Goal: Transaction & Acquisition: Purchase product/service

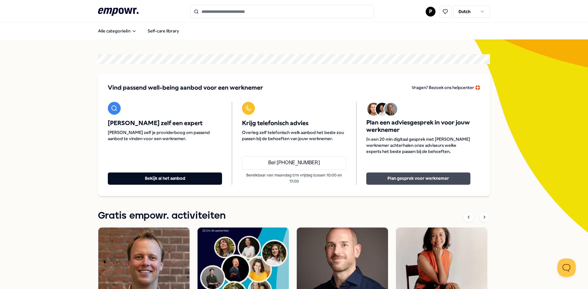
click at [413, 181] on button "Plan gesprek voor werknemer" at bounding box center [418, 179] width 104 height 12
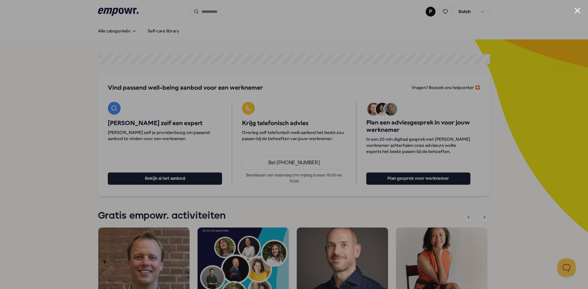
click at [580, 12] on button "Close modal" at bounding box center [577, 11] width 6 height 6
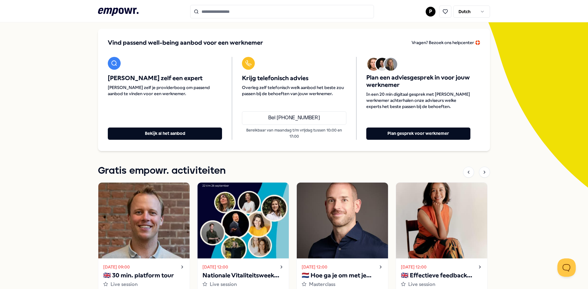
scroll to position [92, 0]
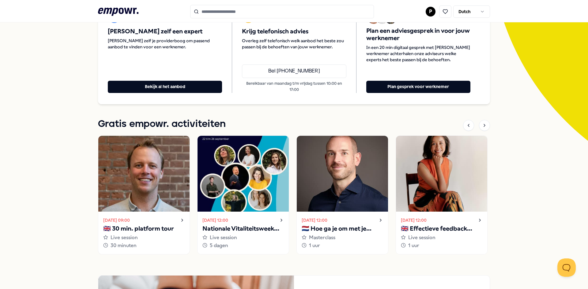
click at [150, 175] on img at bounding box center [143, 174] width 91 height 76
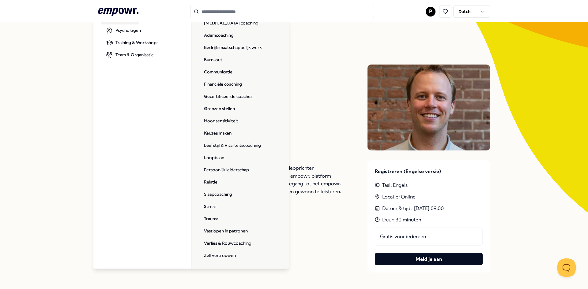
scroll to position [31, 0]
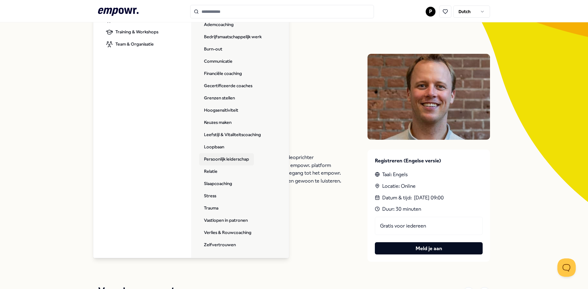
click at [237, 159] on link "Persoonlijk leiderschap" at bounding box center [226, 159] width 55 height 12
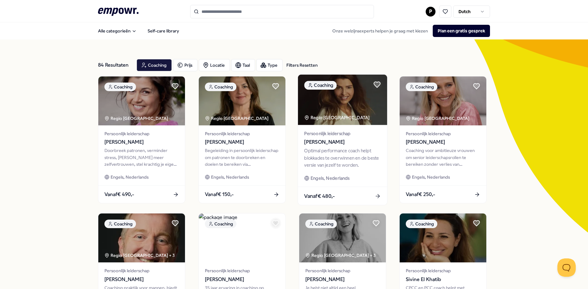
click at [342, 103] on img at bounding box center [342, 100] width 89 height 51
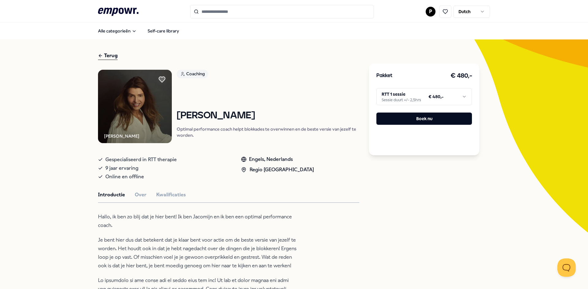
click at [129, 115] on img at bounding box center [135, 107] width 74 height 74
click at [425, 98] on html ".empowr-logo_svg__cls-1{fill:#03032f} P Dutch Alle categorieën Self-care librar…" at bounding box center [294, 144] width 588 height 289
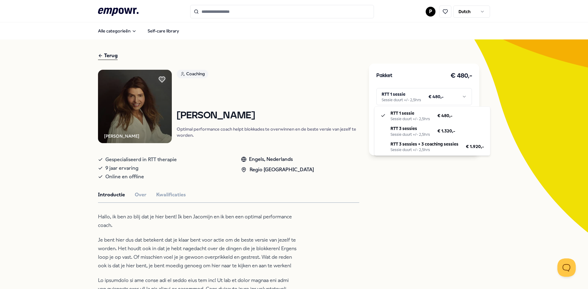
click at [425, 98] on html ".empowr-logo_svg__cls-1{fill:#03032f} P Dutch Alle categorieën Self-care librar…" at bounding box center [294, 144] width 588 height 289
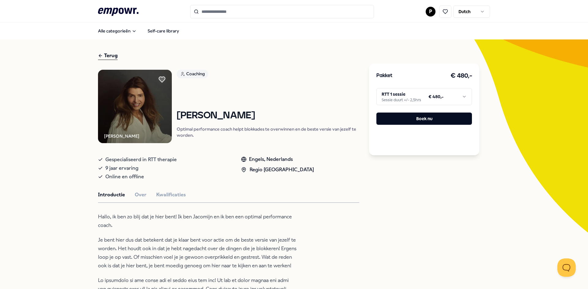
click at [279, 225] on p "Hallo, ik ben zo blij dat je hier bent! Ik ben Jacomijn en ik ben een optimal p…" at bounding box center [197, 221] width 199 height 17
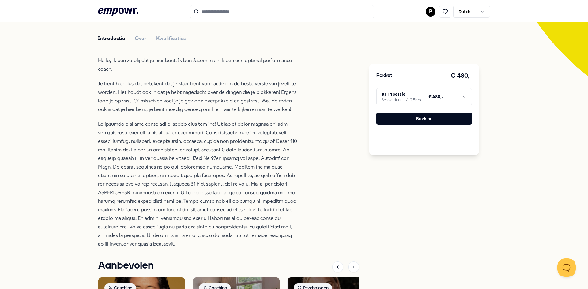
scroll to position [122, 0]
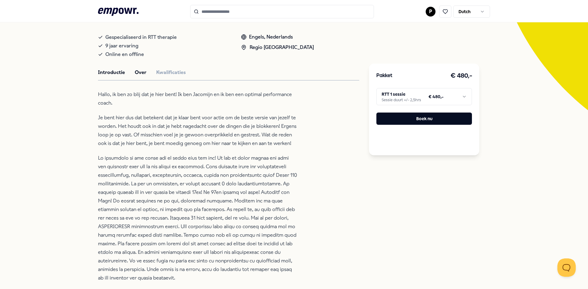
click at [138, 73] on button "Over" at bounding box center [141, 73] width 12 height 8
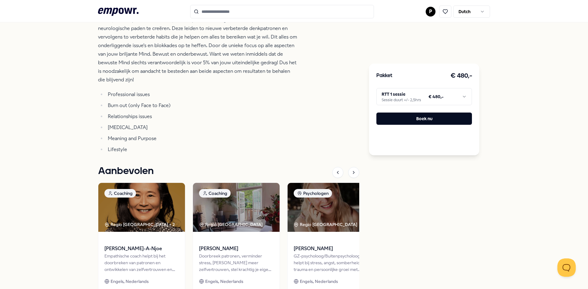
scroll to position [245, 0]
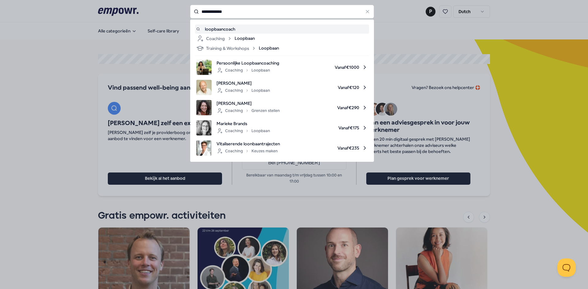
type input "**********"
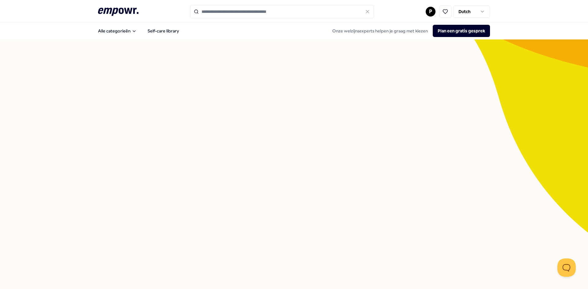
type input "**********"
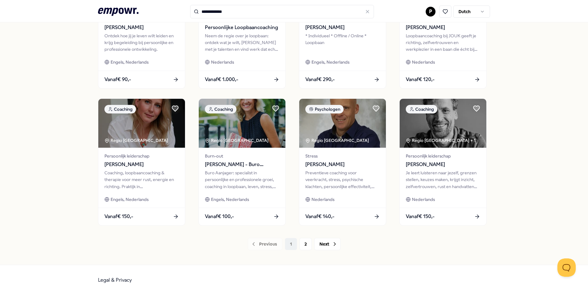
scroll to position [258, 0]
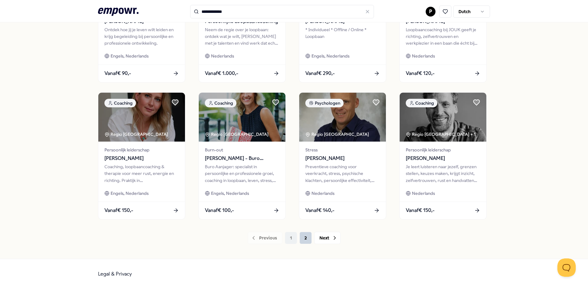
click at [302, 239] on button "2" at bounding box center [305, 238] width 12 height 12
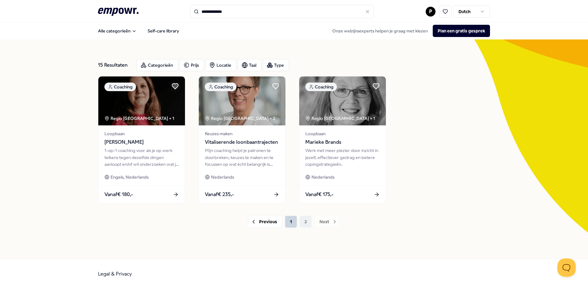
click at [293, 219] on button "1" at bounding box center [291, 222] width 12 height 12
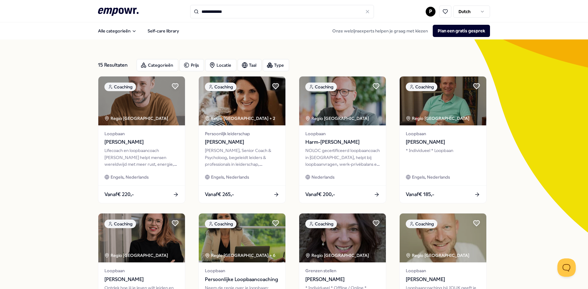
click at [124, 68] on div "15 Resultaten" at bounding box center [115, 65] width 34 height 12
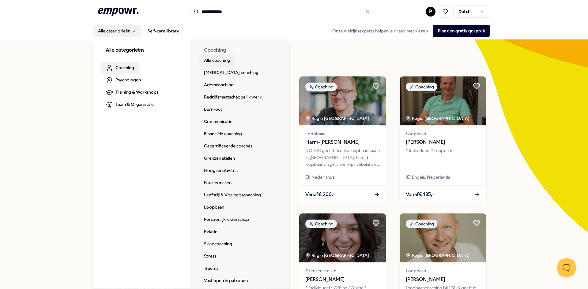
click at [227, 61] on link "Alle coaching" at bounding box center [217, 60] width 36 height 12
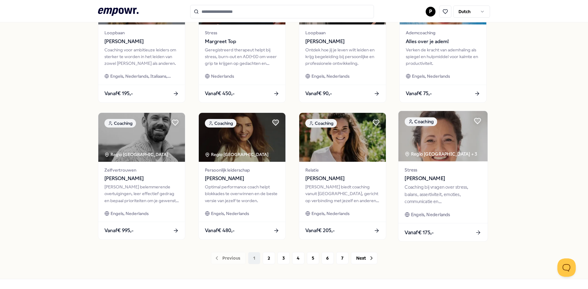
scroll to position [262, 0]
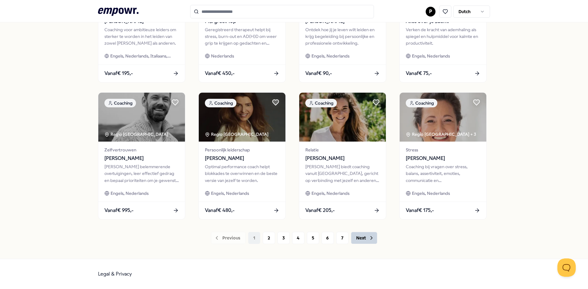
click at [373, 238] on button "Next" at bounding box center [364, 238] width 26 height 12
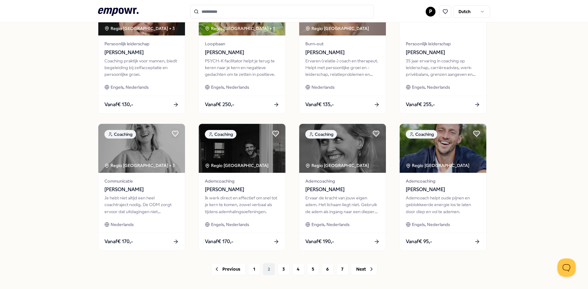
scroll to position [262, 0]
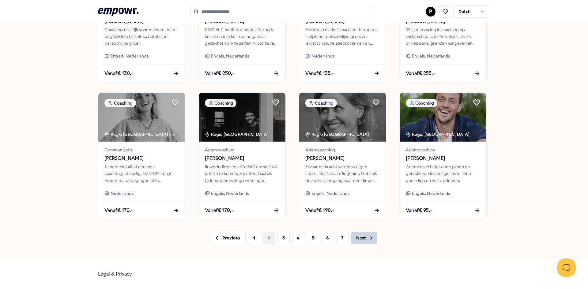
click at [358, 238] on button "Next" at bounding box center [364, 238] width 26 height 12
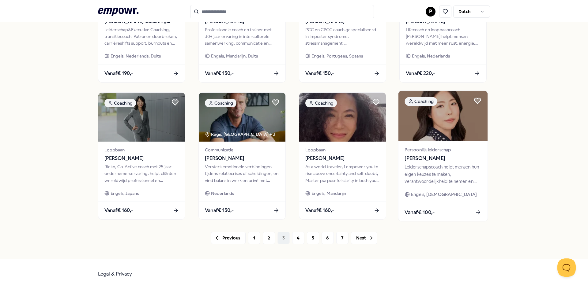
scroll to position [262, 0]
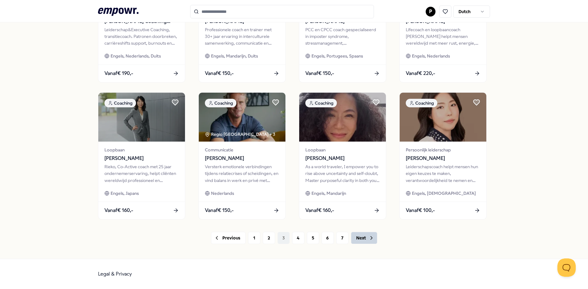
click at [360, 236] on button "Next" at bounding box center [364, 238] width 26 height 12
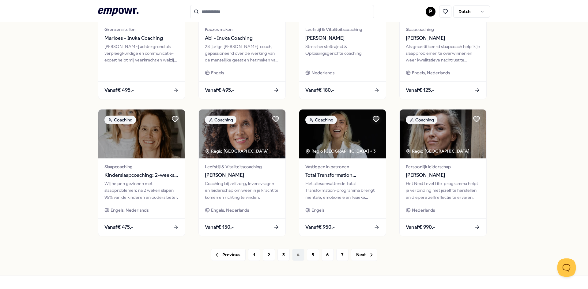
scroll to position [262, 0]
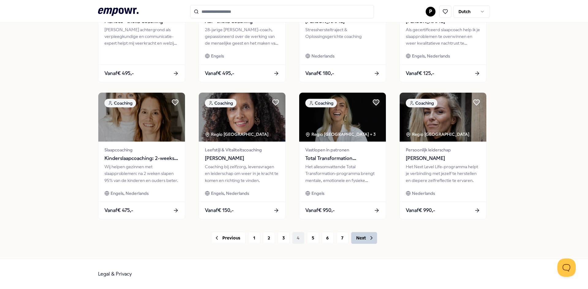
click at [358, 235] on button "Next" at bounding box center [364, 238] width 26 height 12
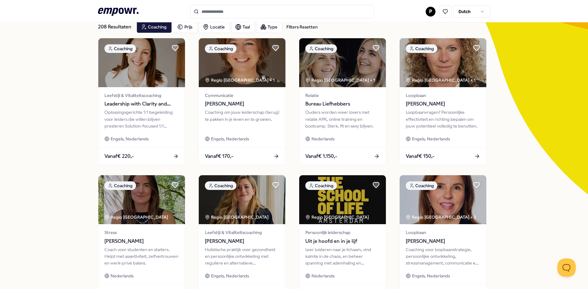
scroll to position [245, 0]
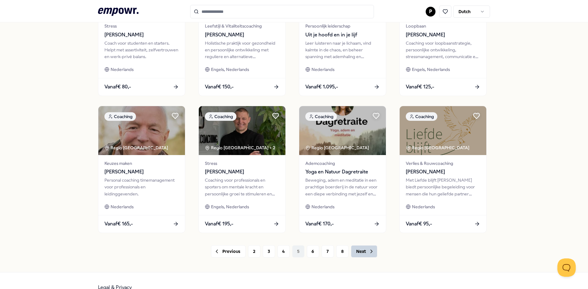
click at [363, 250] on button "Next" at bounding box center [364, 251] width 26 height 12
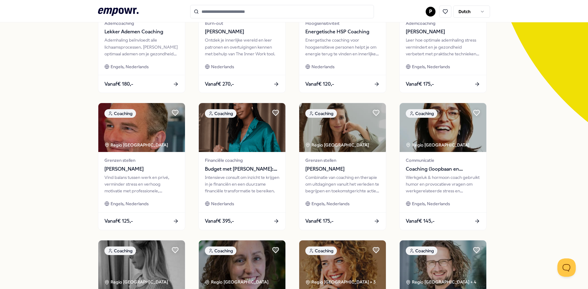
scroll to position [262, 0]
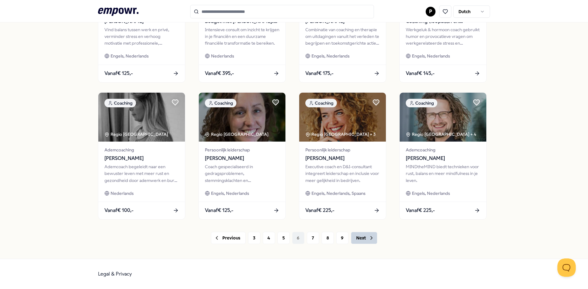
click at [363, 238] on button "Next" at bounding box center [364, 238] width 26 height 12
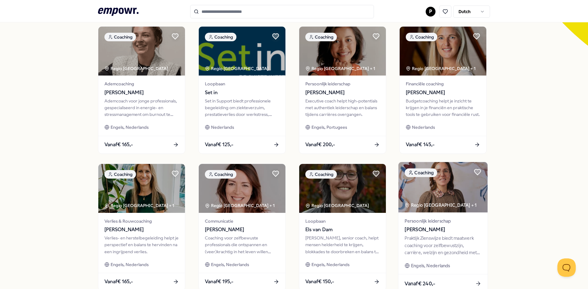
scroll to position [262, 0]
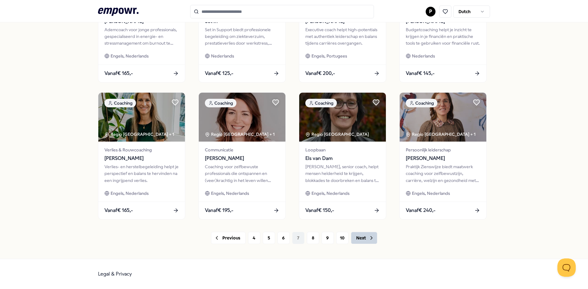
click at [362, 235] on button "Next" at bounding box center [364, 238] width 26 height 12
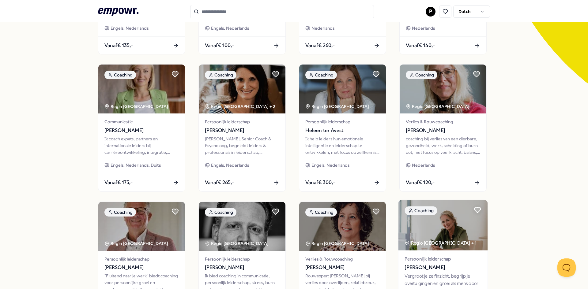
scroll to position [262, 0]
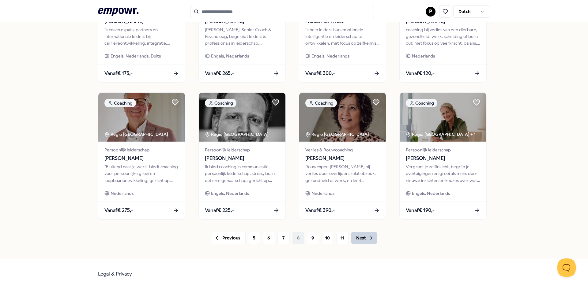
click at [370, 239] on icon at bounding box center [371, 238] width 2 height 3
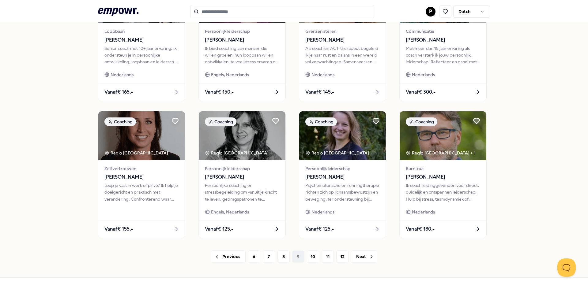
scroll to position [262, 0]
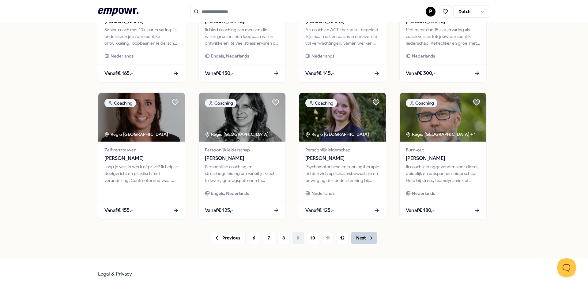
click at [351, 238] on button "Next" at bounding box center [364, 238] width 26 height 12
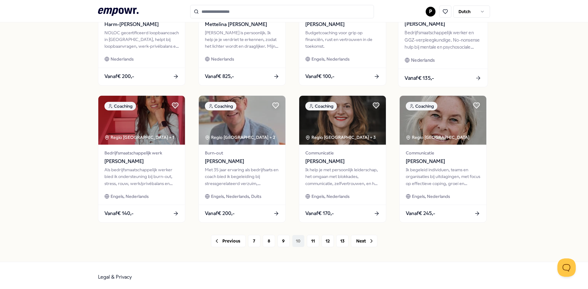
scroll to position [262, 0]
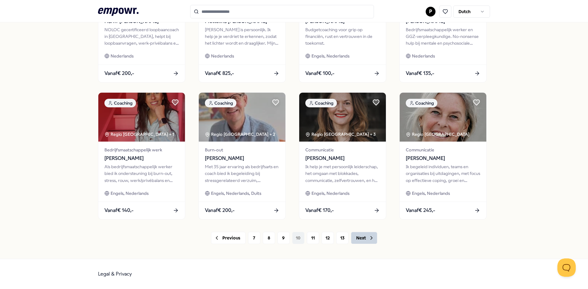
click at [360, 241] on button "Next" at bounding box center [364, 238] width 26 height 12
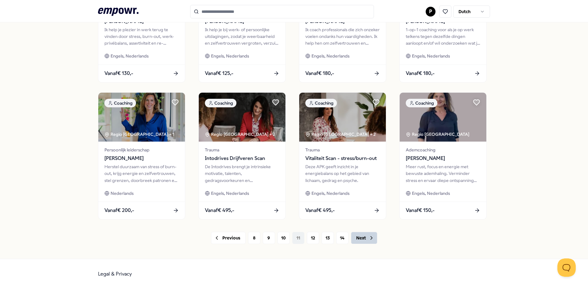
click at [361, 234] on button "Next" at bounding box center [364, 238] width 26 height 12
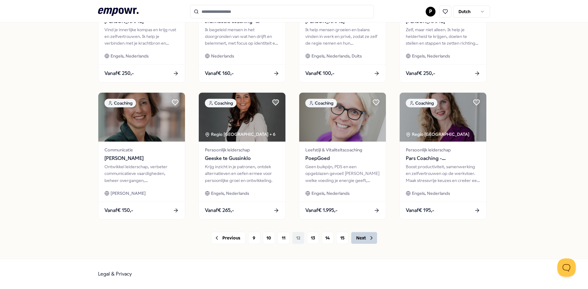
click at [355, 240] on button "Next" at bounding box center [364, 238] width 26 height 12
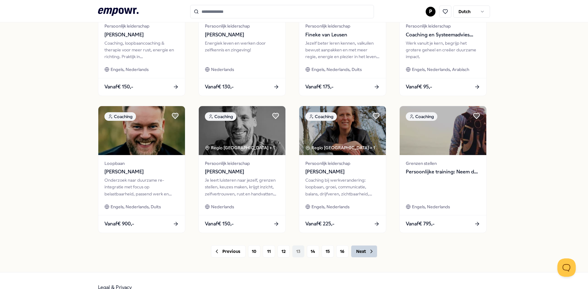
click at [365, 249] on button "Next" at bounding box center [364, 251] width 26 height 12
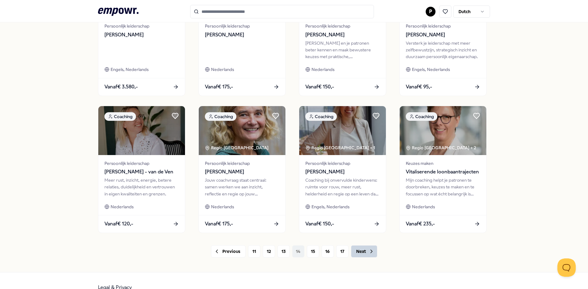
click at [368, 255] on icon at bounding box center [371, 252] width 6 height 6
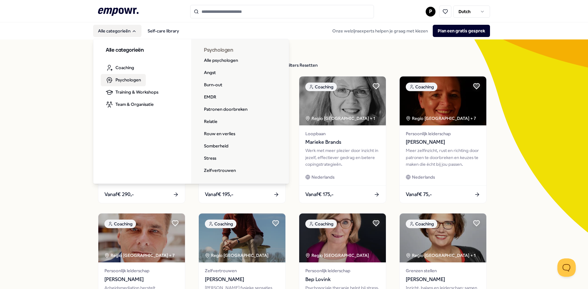
click at [121, 82] on span "Psychologen" at bounding box center [127, 80] width 25 height 7
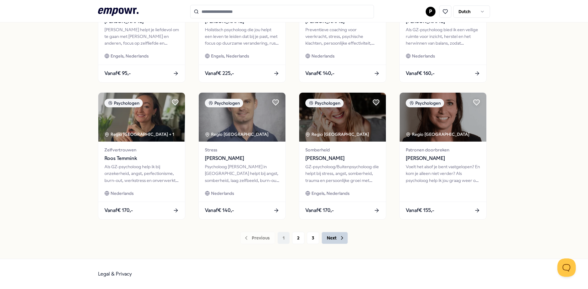
click at [332, 237] on button "Next" at bounding box center [334, 238] width 26 height 12
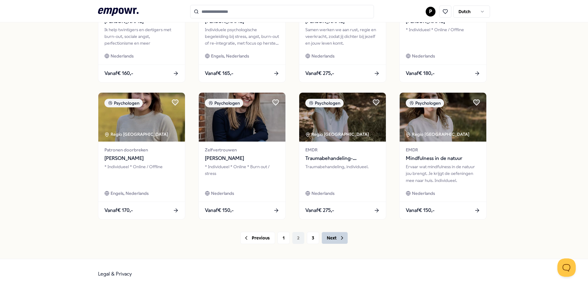
click at [321, 241] on button "Next" at bounding box center [334, 238] width 26 height 12
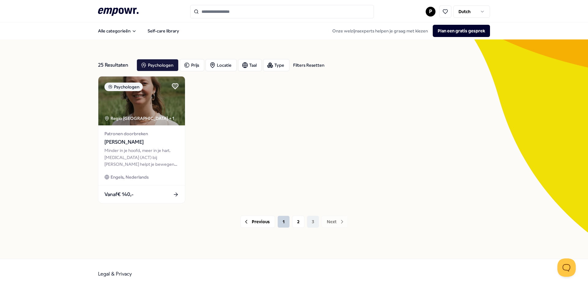
click at [286, 224] on button "1" at bounding box center [283, 222] width 12 height 12
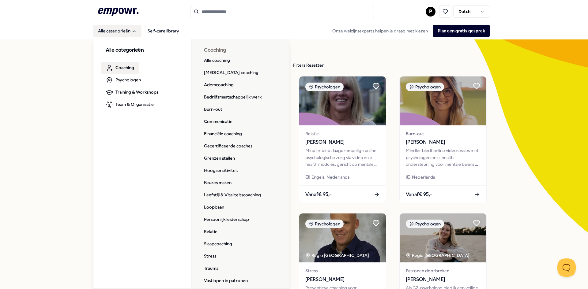
click at [125, 69] on span "Coaching" at bounding box center [124, 67] width 19 height 7
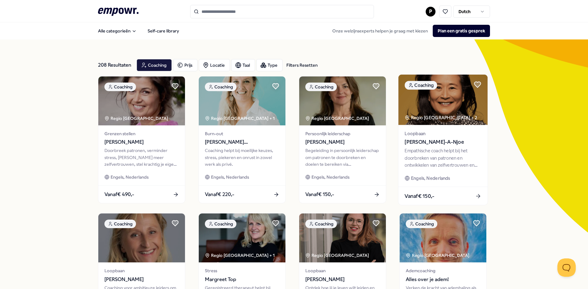
click at [443, 109] on img at bounding box center [442, 100] width 89 height 51
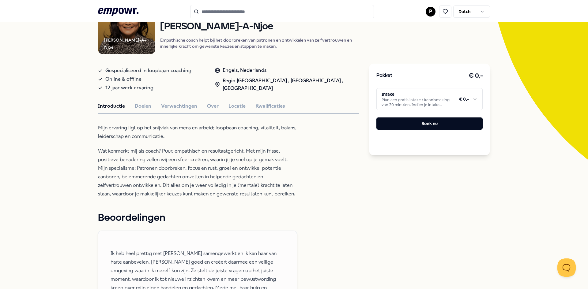
scroll to position [61, 0]
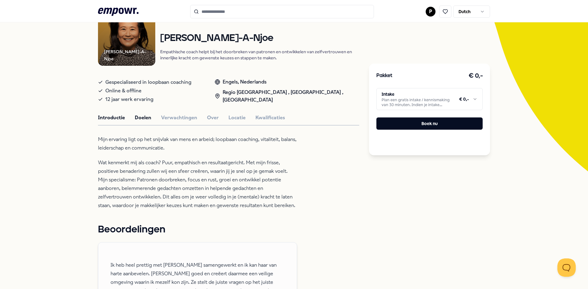
click at [148, 114] on button "Doelen" at bounding box center [143, 118] width 17 height 8
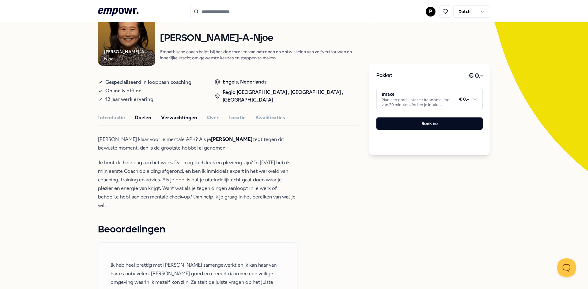
click at [174, 120] on button "Verwachtingen" at bounding box center [179, 118] width 36 height 8
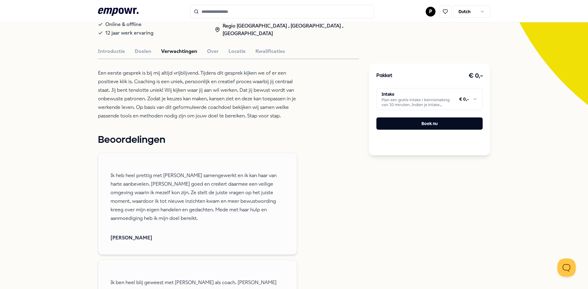
scroll to position [31, 0]
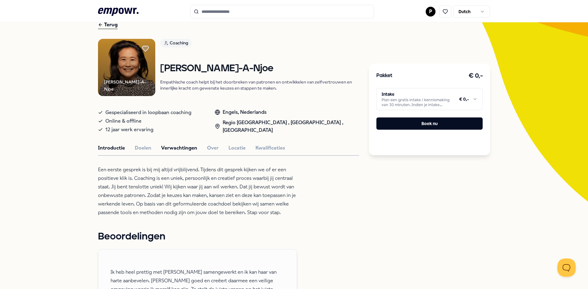
click at [108, 146] on button "Introductie" at bounding box center [111, 148] width 27 height 8
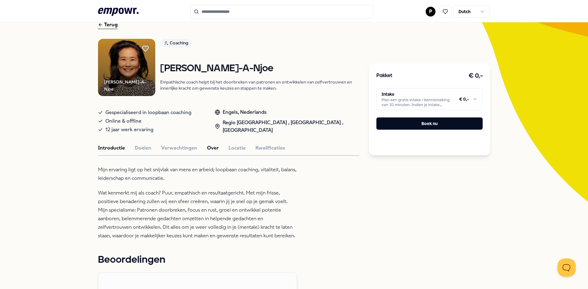
click at [212, 146] on button "Over" at bounding box center [213, 148] width 12 height 8
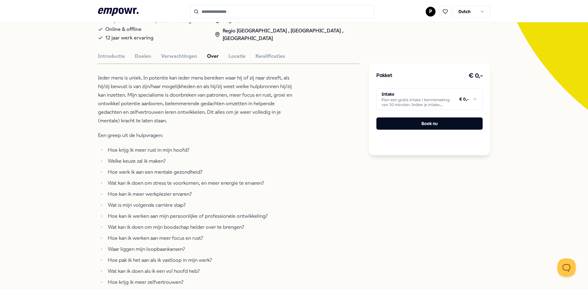
scroll to position [0, 0]
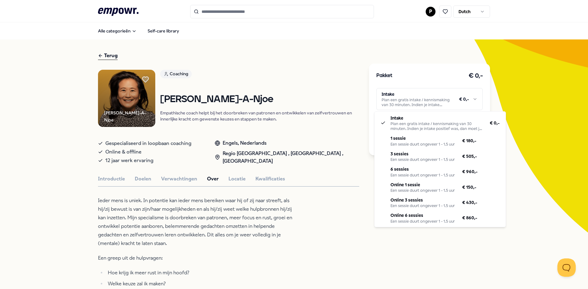
click at [436, 99] on html ".empowr-logo_svg__cls-1{fill:#03032f} P Dutch Alle categorieën Self-care librar…" at bounding box center [294, 144] width 588 height 289
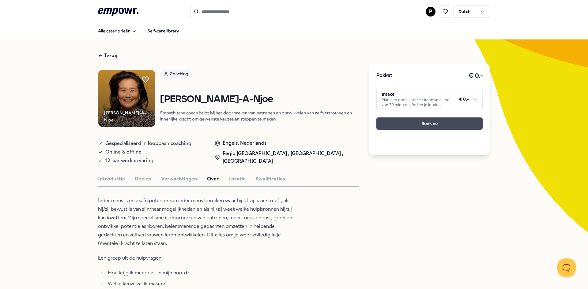
click at [433, 121] on button "Boek nu" at bounding box center [429, 124] width 106 height 12
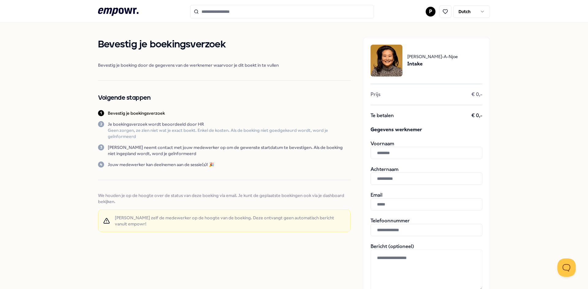
click at [105, 217] on icon at bounding box center [106, 220] width 7 height 7
click at [16, 159] on div "Bevestig je boekingsverzoek Bevestig je boeking door de gegevens van de werknem…" at bounding box center [294, 202] width 588 height 361
click at [387, 155] on input "text" at bounding box center [426, 153] width 112 height 12
